Goal: Connect with others: Connect with others

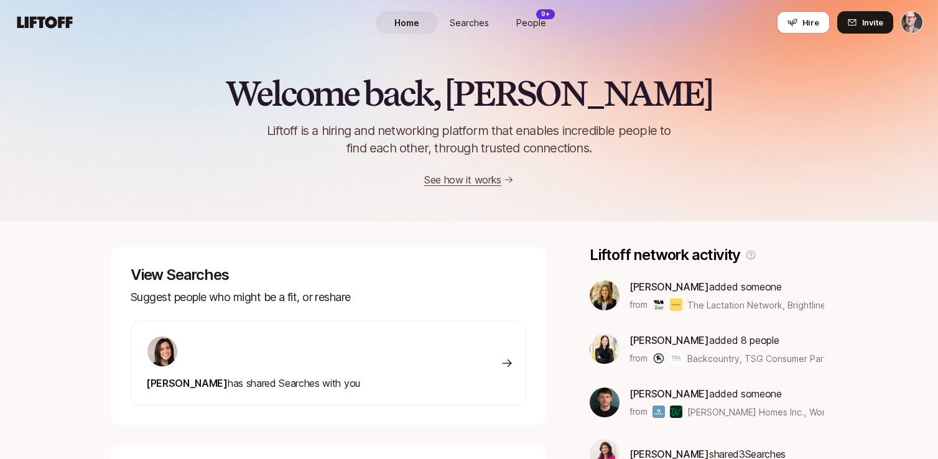
click at [299, 364] on div at bounding box center [253, 351] width 214 height 32
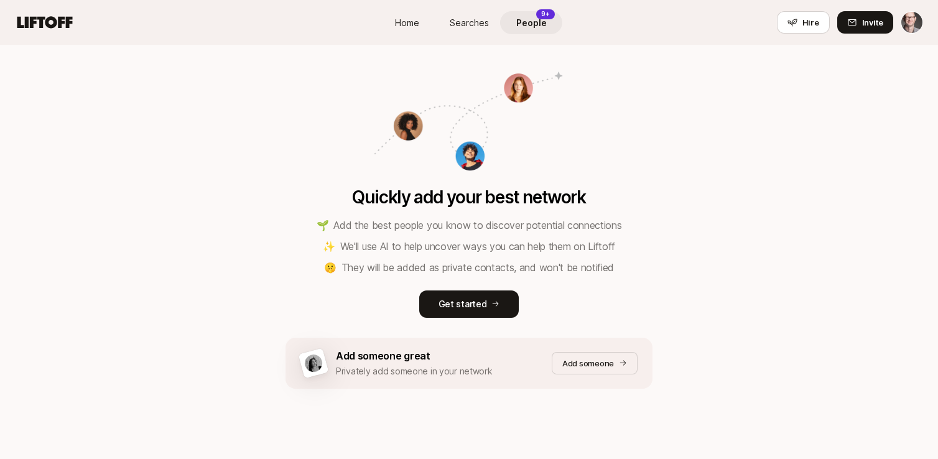
scroll to position [142, 0]
click at [442, 310] on p "Get started" at bounding box center [462, 304] width 48 height 15
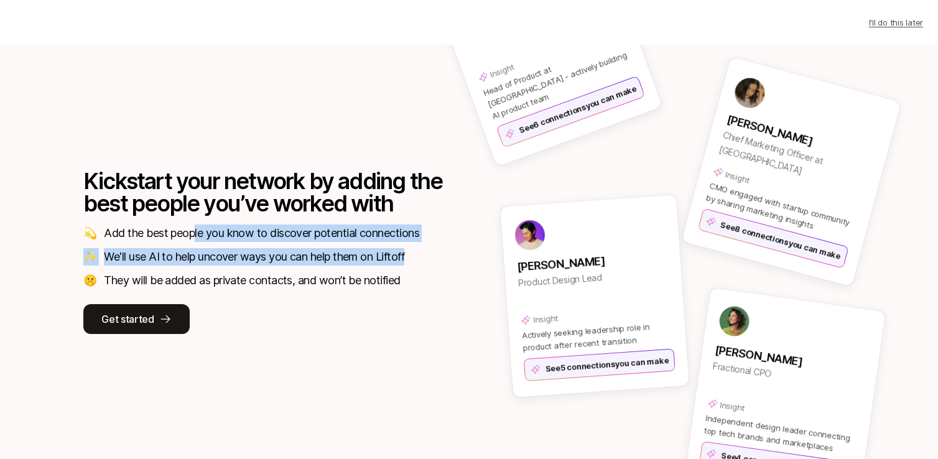
drag, startPoint x: 196, startPoint y: 232, endPoint x: 260, endPoint y: 266, distance: 72.6
click at [260, 266] on div "💫 Add the best people you know to discover potential connections ✨ We'll use AI…" at bounding box center [263, 256] width 361 height 65
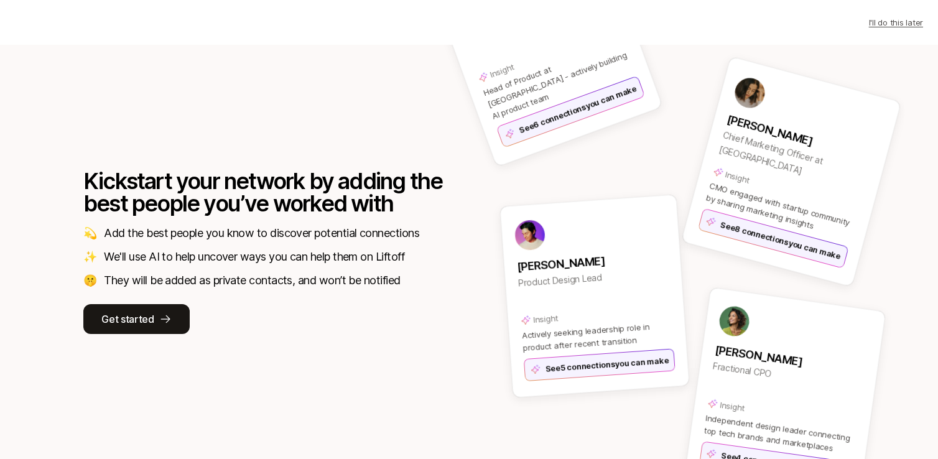
click at [280, 291] on div "Kickstart your network by adding the best people you’ve worked with 💫 Add the b…" at bounding box center [263, 252] width 361 height 164
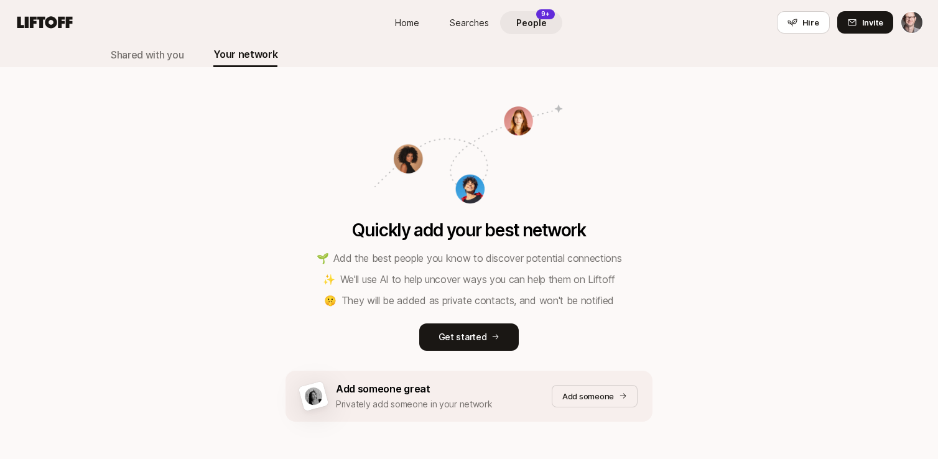
scroll to position [113, 0]
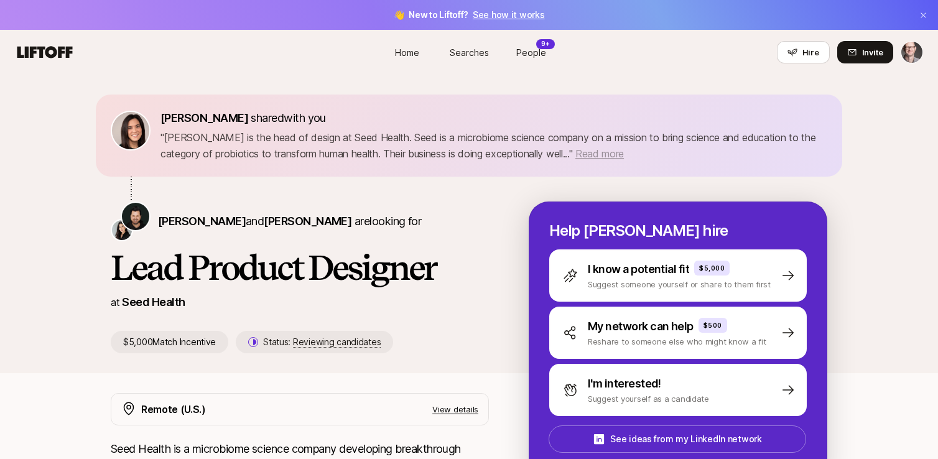
click at [611, 155] on span "Read more" at bounding box center [599, 153] width 48 height 12
